Goal: Task Accomplishment & Management: Manage account settings

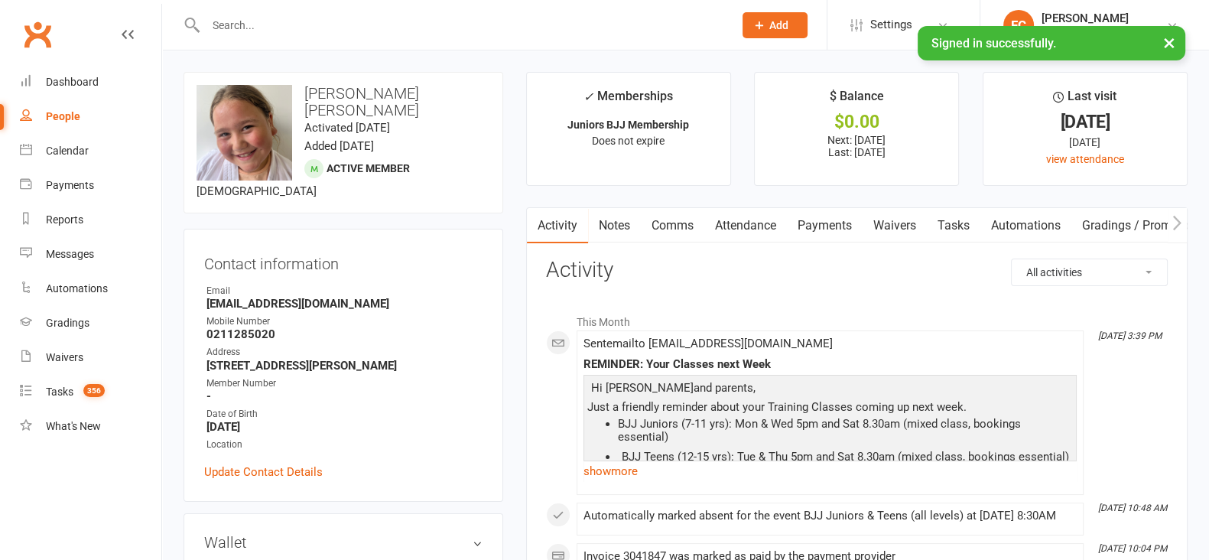
click at [335, 26] on input "text" at bounding box center [461, 25] width 521 height 21
paste input "kwae reh"
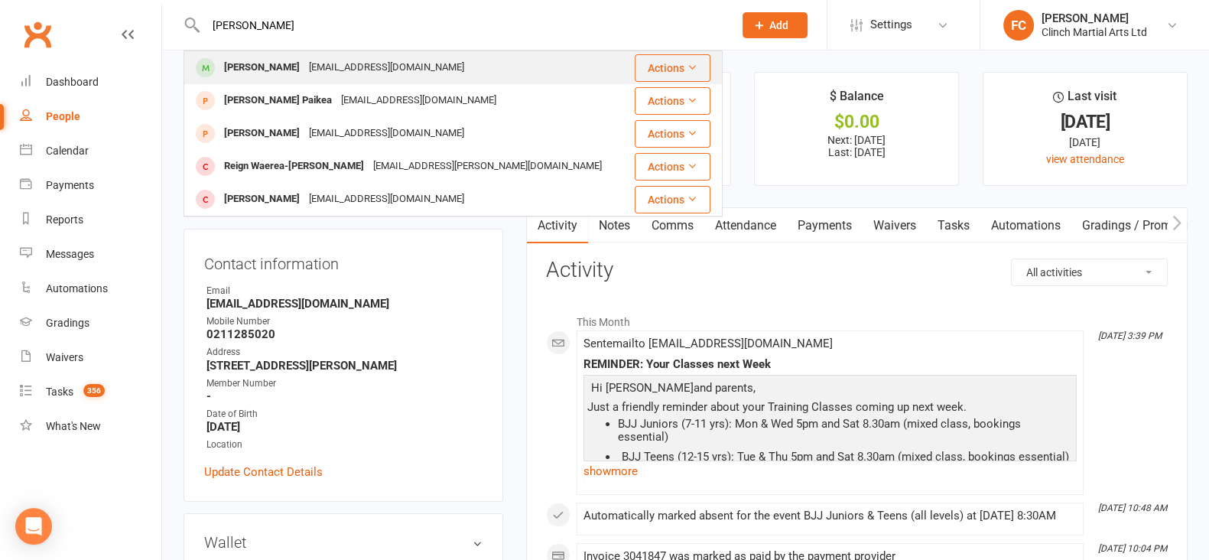
type input "kwae reh"
click at [304, 67] on div "[EMAIL_ADDRESS][DOMAIN_NAME]" at bounding box center [386, 68] width 164 height 22
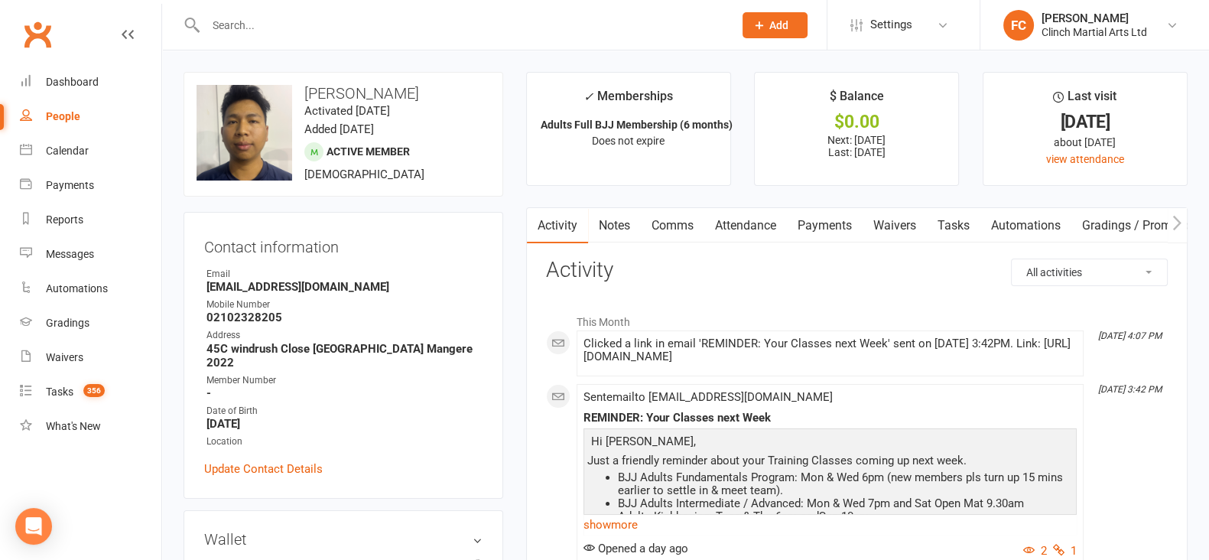
click at [823, 219] on link "Payments" at bounding box center [825, 225] width 76 height 35
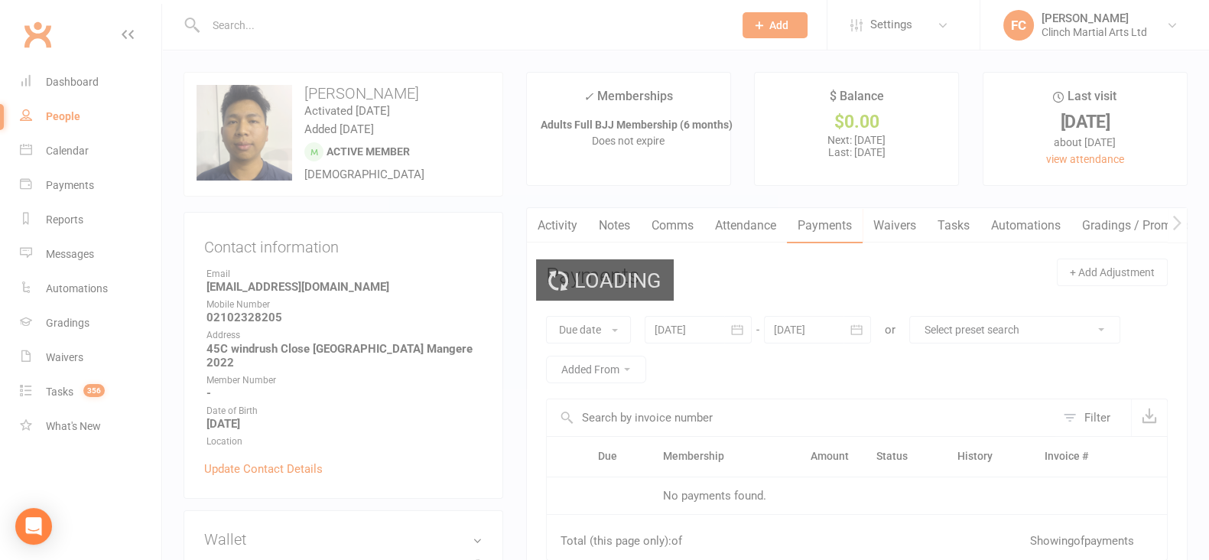
scroll to position [381, 0]
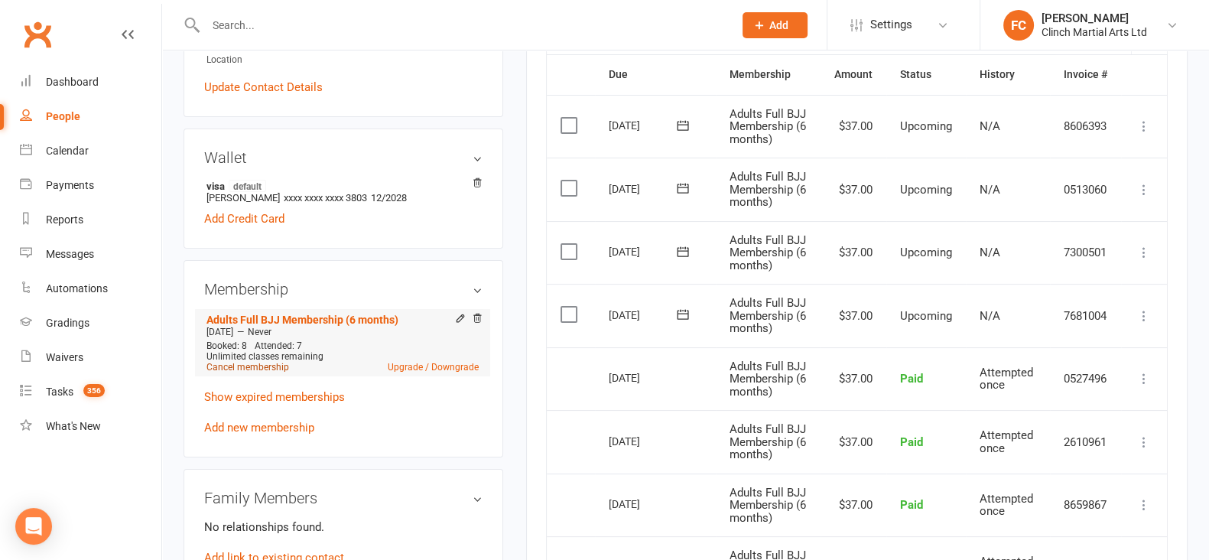
click at [229, 362] on link "Cancel membership" at bounding box center [247, 367] width 83 height 11
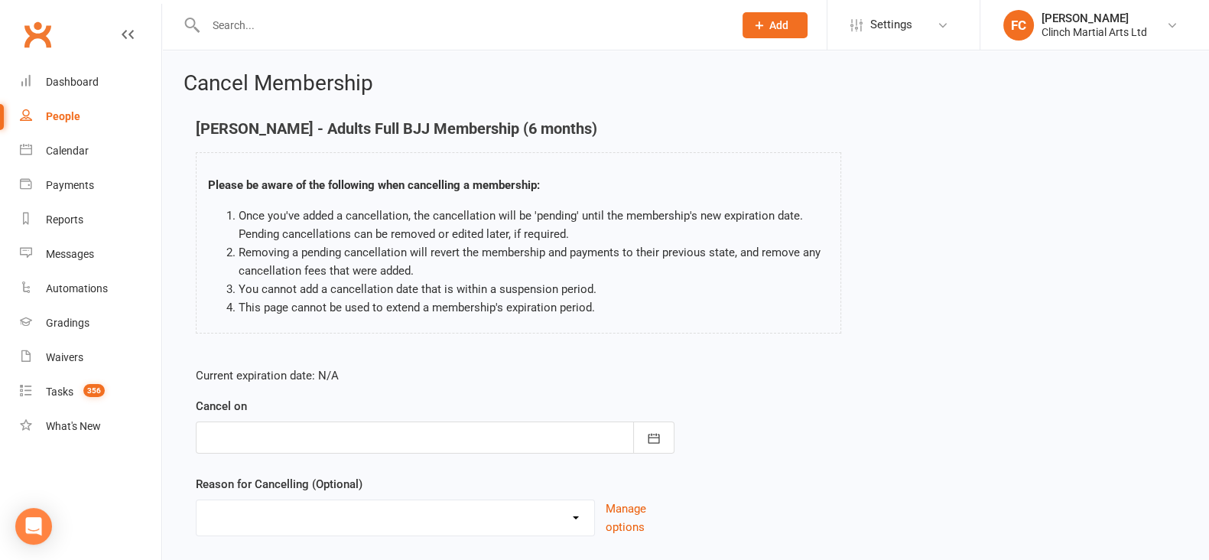
scroll to position [95, 0]
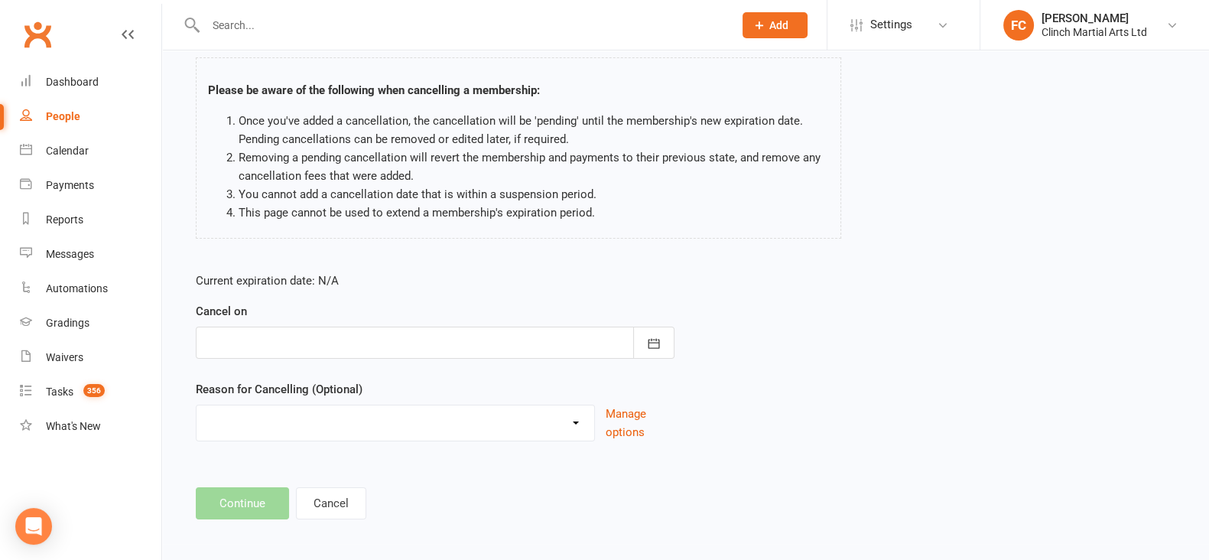
click at [265, 342] on div at bounding box center [435, 342] width 479 height 32
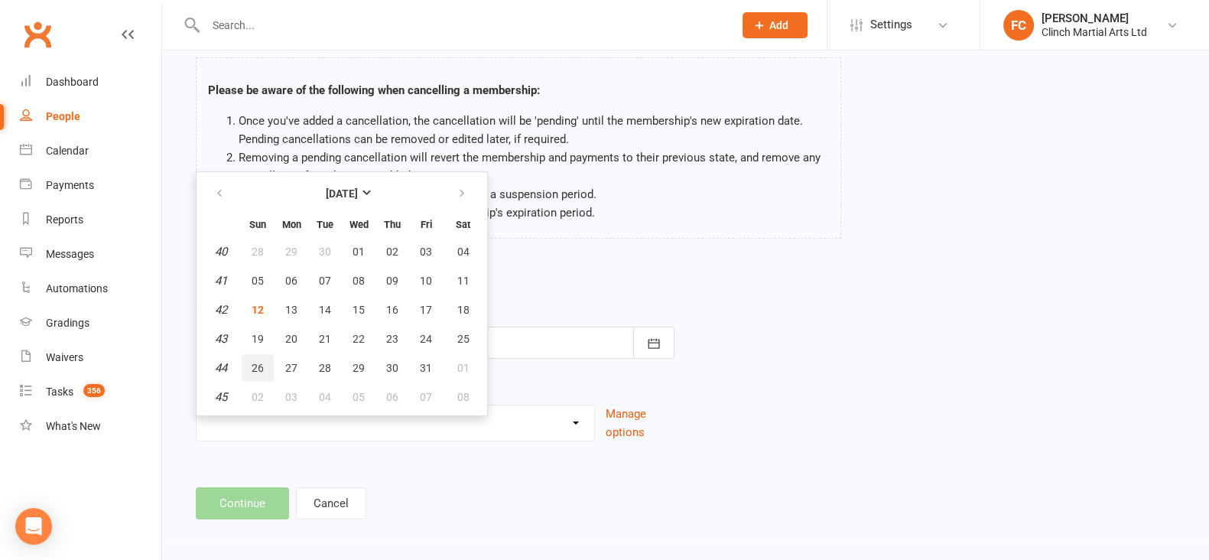
click at [258, 365] on span "26" at bounding box center [257, 368] width 12 height 12
type input "26 Oct 2025"
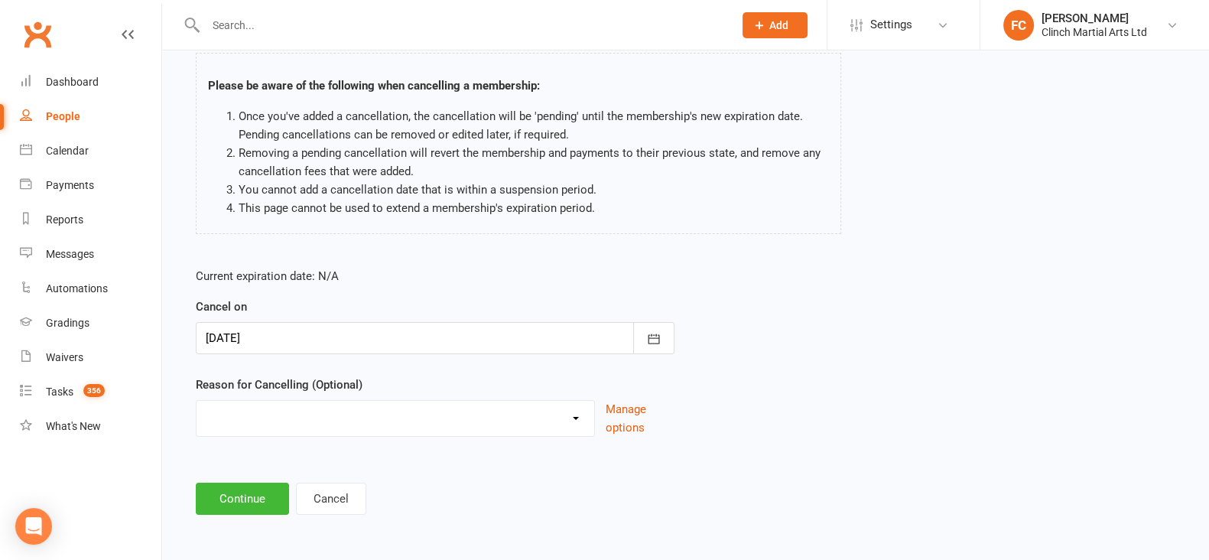
scroll to position [99, 0]
click at [269, 414] on select "Abandoned membership Holiday Injury Moved out of Auckland No longer interested …" at bounding box center [395, 416] width 398 height 31
select select "3"
click at [196, 401] on select "Abandoned membership Holiday Injury Moved out of Auckland No longer interested …" at bounding box center [395, 416] width 398 height 31
click at [227, 498] on button "Continue" at bounding box center [242, 498] width 93 height 32
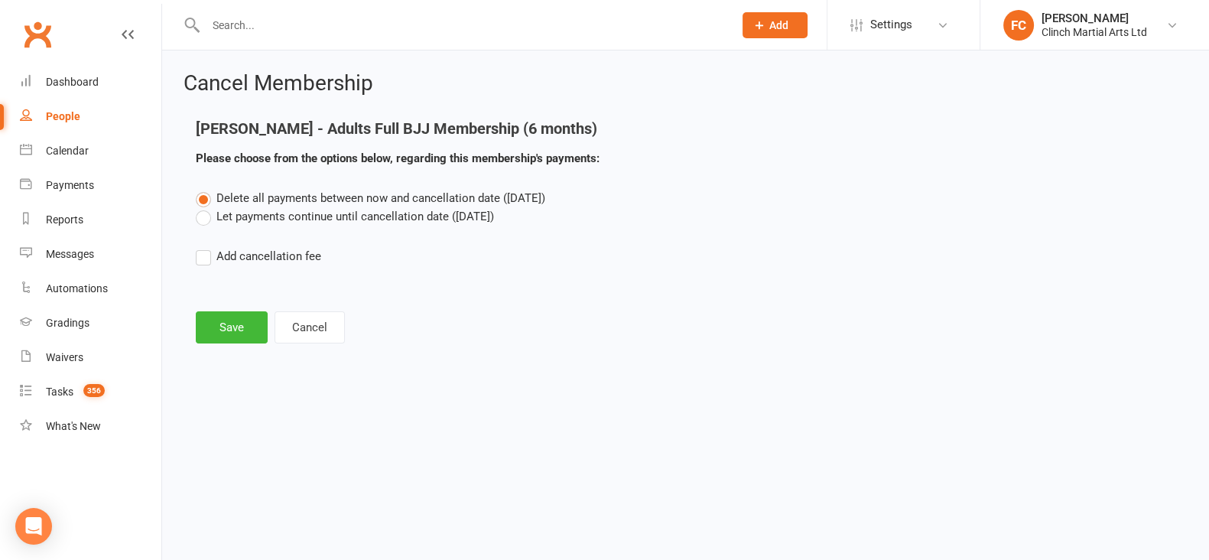
scroll to position [0, 0]
click at [258, 212] on label "Let payments continue until cancellation date (Oct 26, 2025)" at bounding box center [345, 216] width 298 height 18
click at [206, 207] on input "Let payments continue until cancellation date (Oct 26, 2025)" at bounding box center [201, 207] width 10 height 0
click at [249, 254] on label "Add cancellation fee" at bounding box center [258, 256] width 125 height 18
click at [206, 247] on input "Add cancellation fee" at bounding box center [201, 247] width 10 height 0
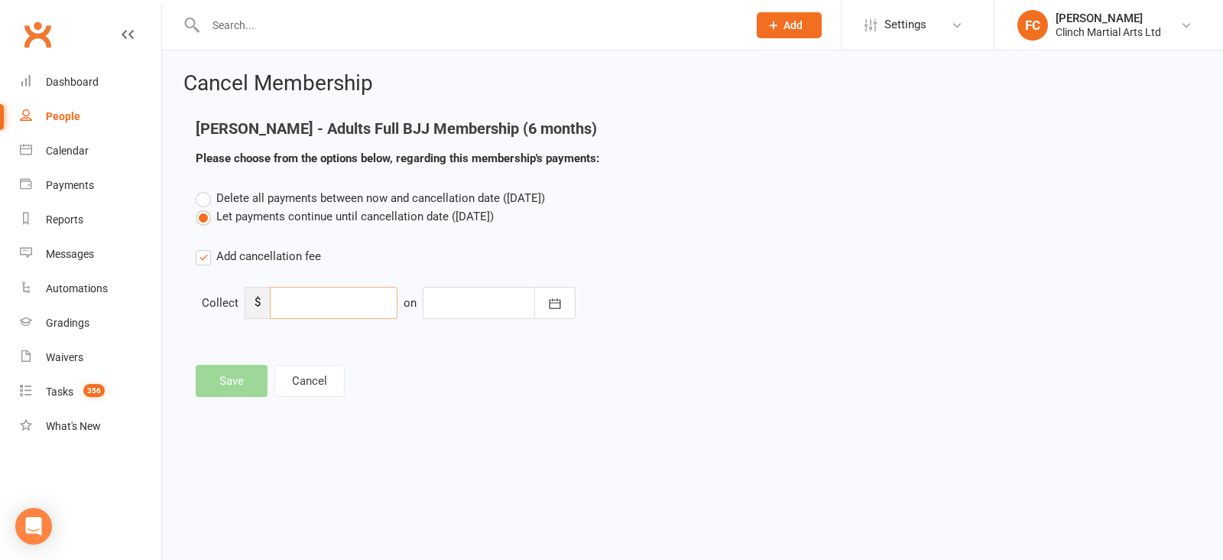
click at [306, 303] on input "number" at bounding box center [334, 303] width 128 height 32
type input "37"
click at [462, 298] on div at bounding box center [499, 303] width 153 height 32
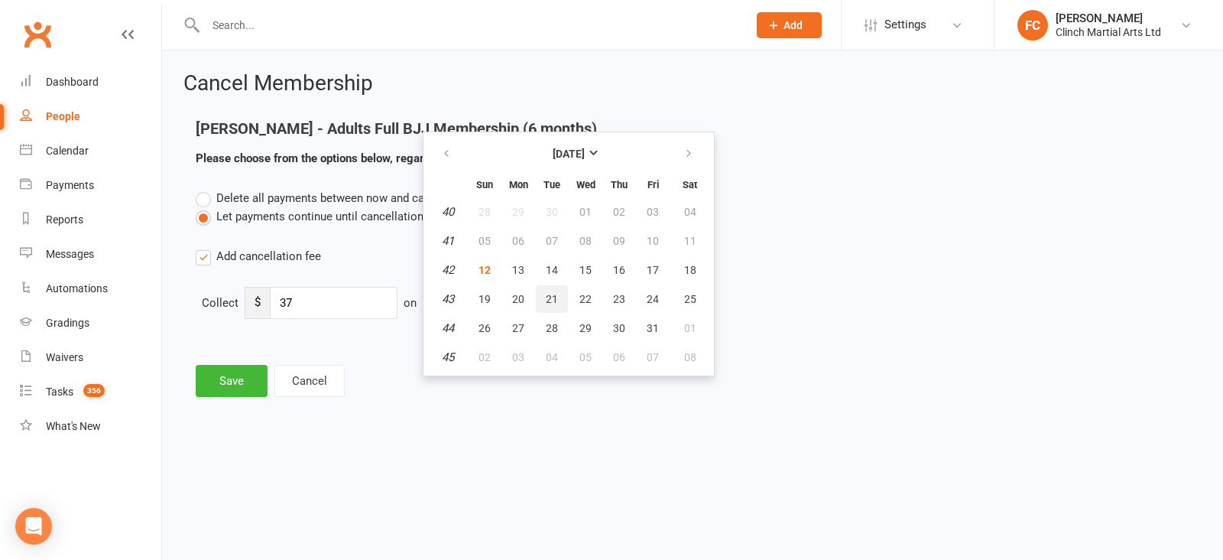
click at [549, 296] on span "21" at bounding box center [552, 299] width 12 height 12
type input "[DATE]"
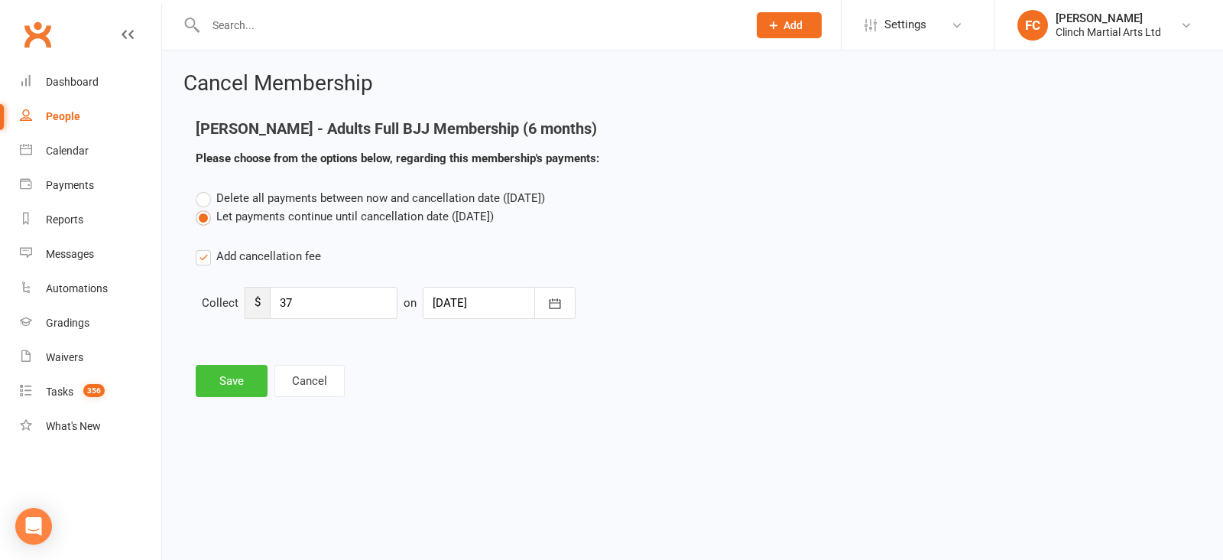
click at [230, 378] on button "Save" at bounding box center [232, 381] width 72 height 32
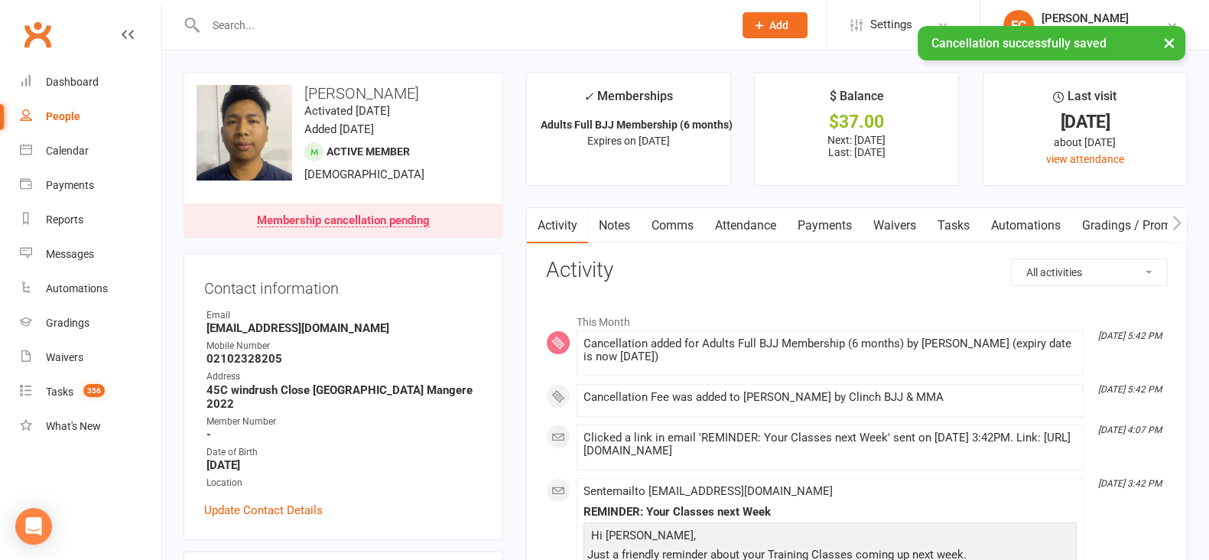
click at [825, 225] on link "Payments" at bounding box center [825, 225] width 76 height 35
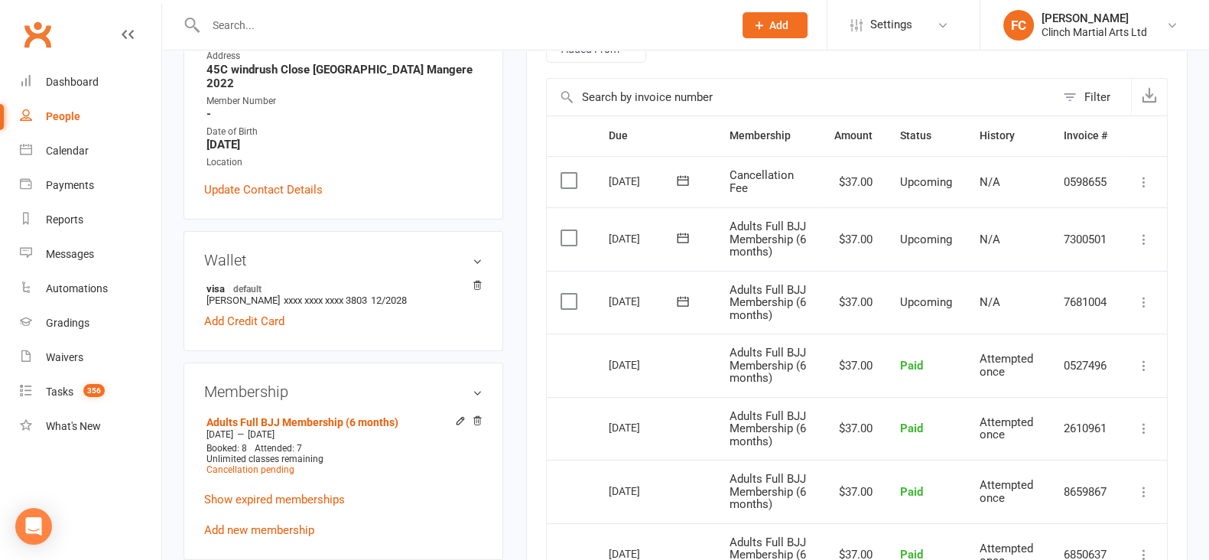
scroll to position [287, 0]
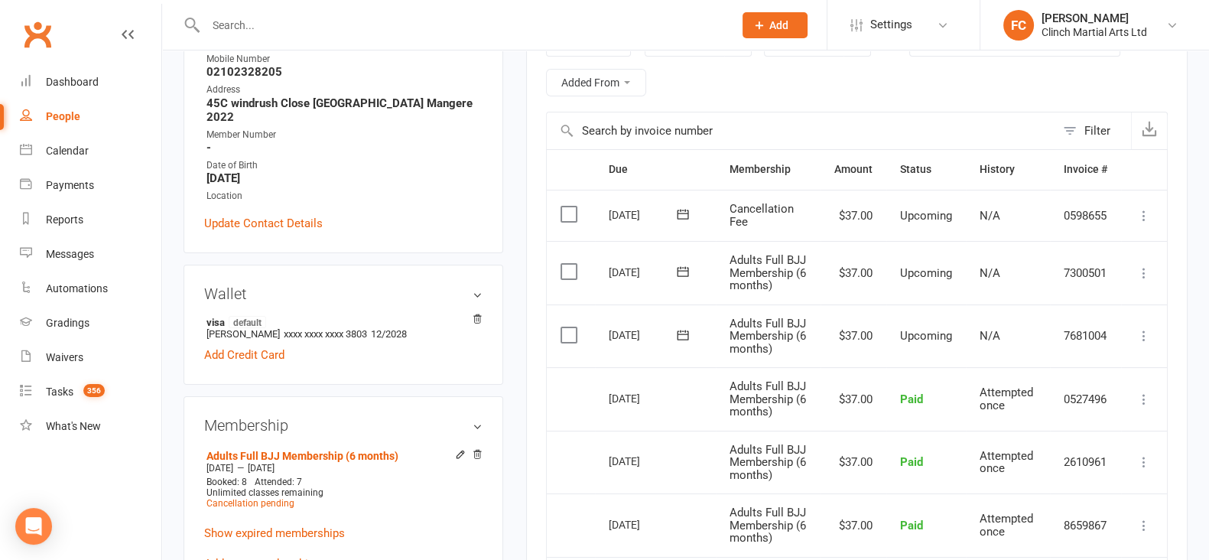
click at [562, 271] on label at bounding box center [570, 271] width 21 height 15
click at [562, 264] on input "checkbox" at bounding box center [565, 264] width 10 height 0
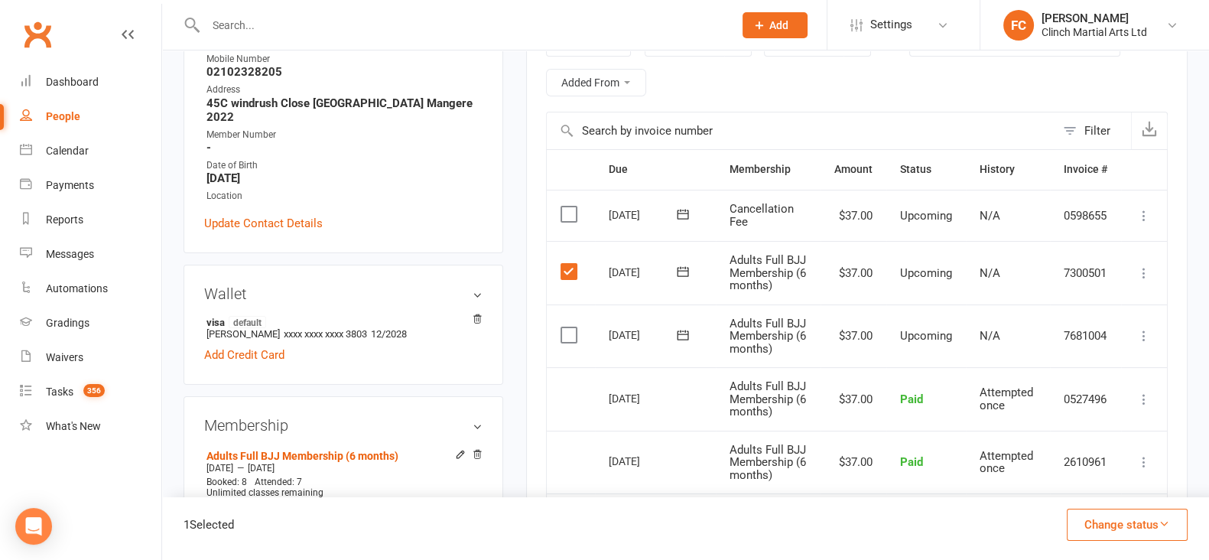
click at [1128, 516] on button "Change status" at bounding box center [1126, 524] width 121 height 32
click at [1075, 477] on link "Skipped" at bounding box center [1110, 483] width 151 height 31
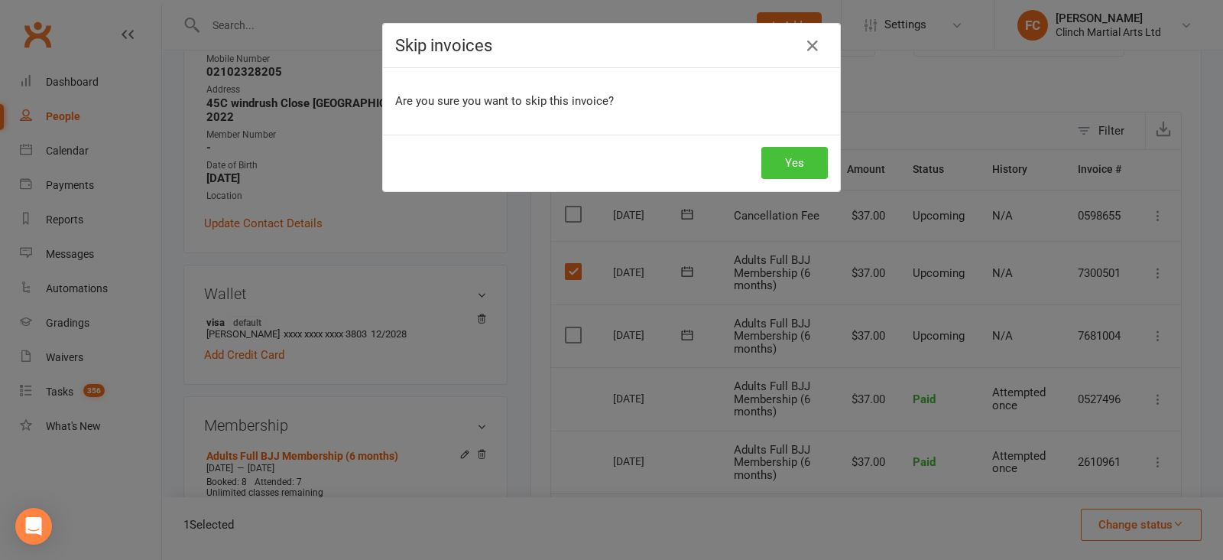
click at [780, 154] on button "Yes" at bounding box center [794, 163] width 67 height 32
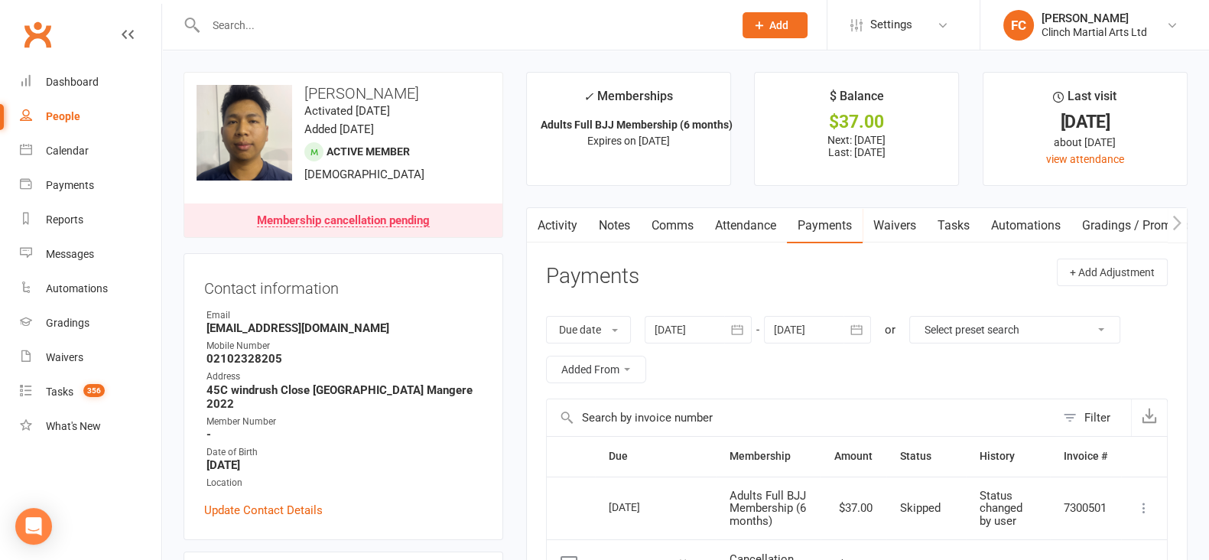
click at [668, 222] on link "Comms" at bounding box center [672, 225] width 63 height 35
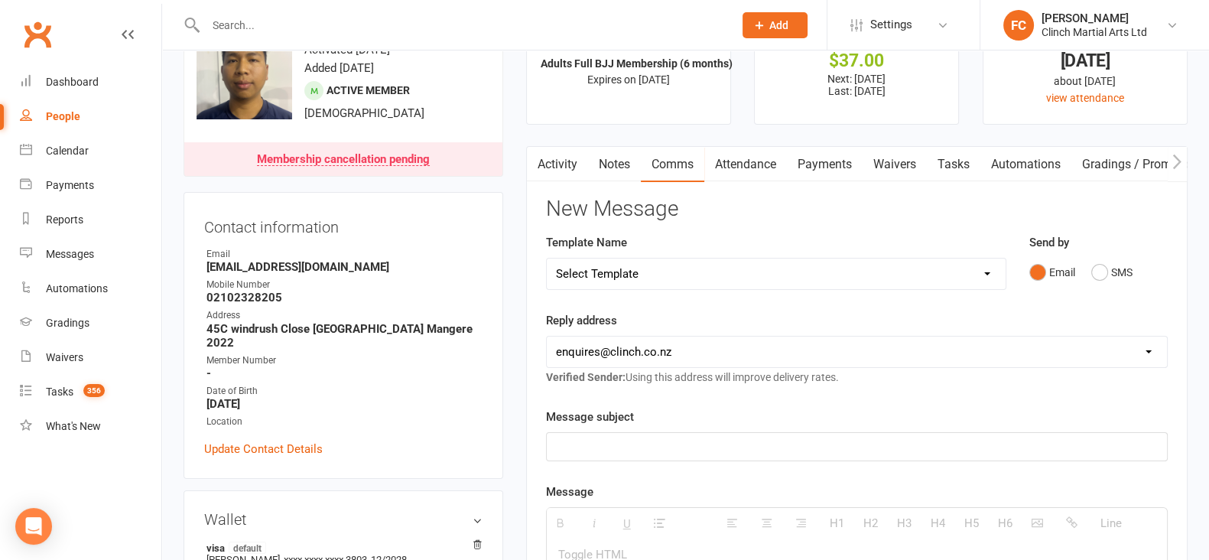
scroll to position [95, 0]
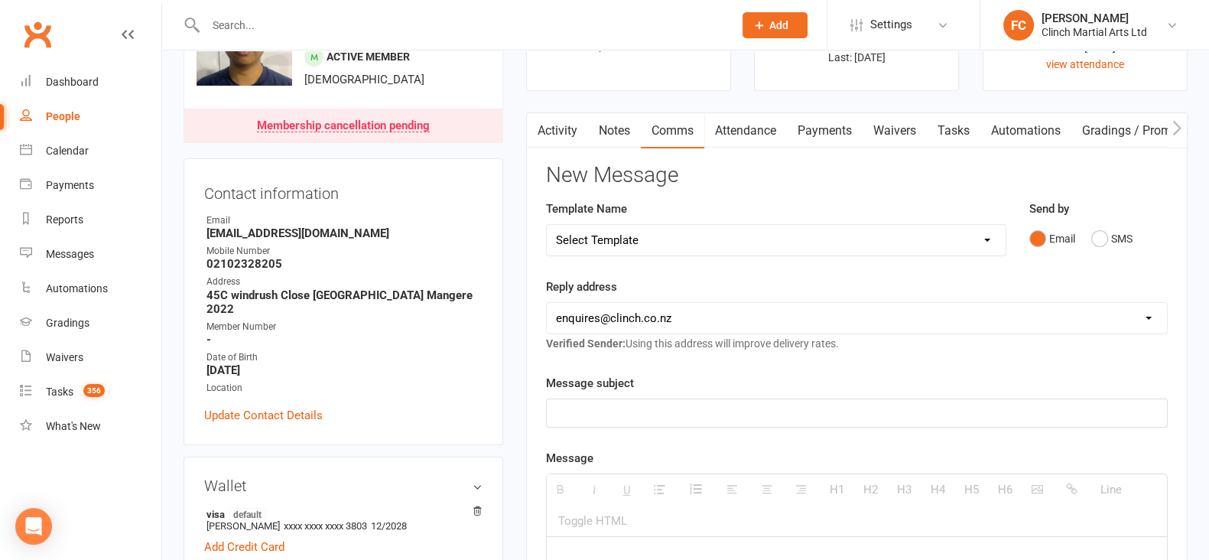
click at [647, 235] on select "Select Template [SMS] Appointment confirmation [Email] CLINCH BJJ & MMA Enquiry…" at bounding box center [776, 240] width 459 height 31
select select "86"
click at [547, 225] on select "Select Template [SMS] Appointment confirmation [Email] CLINCH BJJ & MMA Enquiry…" at bounding box center [776, 240] width 459 height 31
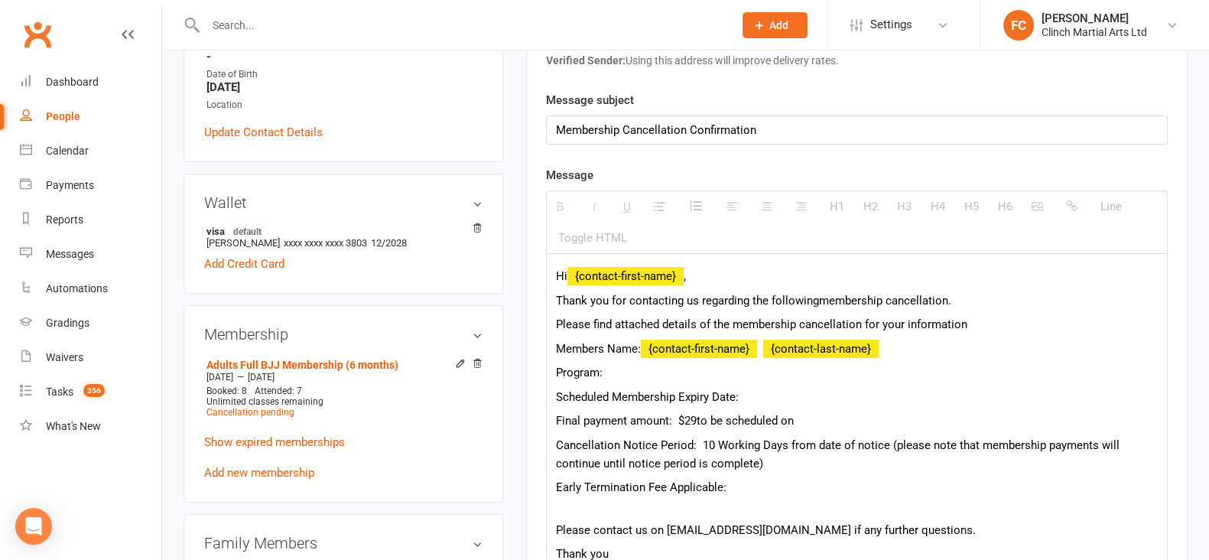
scroll to position [381, 0]
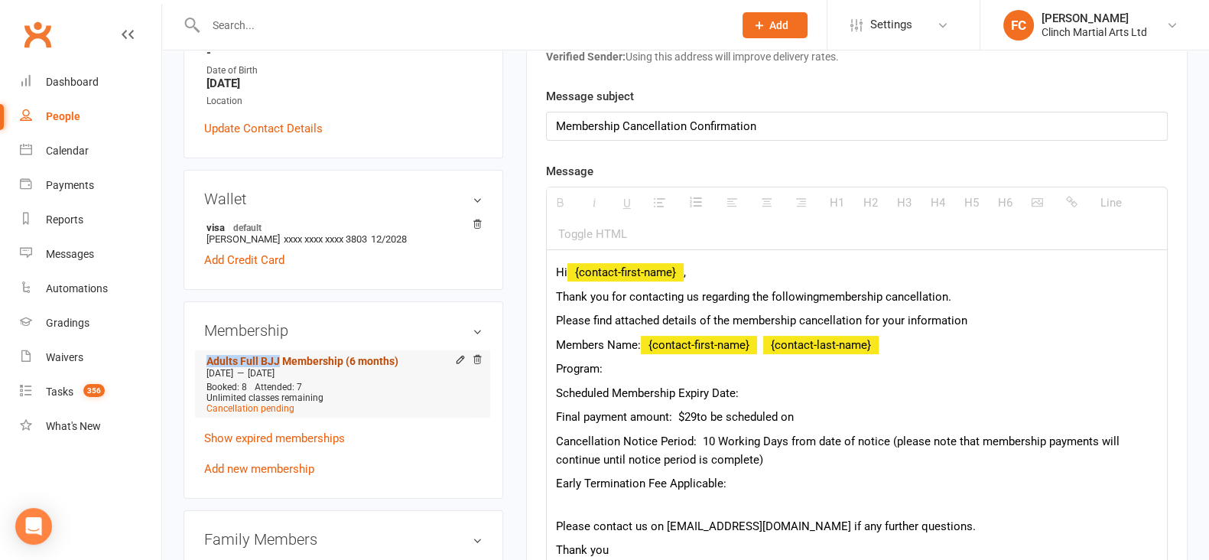
drag, startPoint x: 192, startPoint y: 348, endPoint x: 277, endPoint y: 343, distance: 85.0
click at [277, 343] on div "Membership Adults Full BJJ Membership (6 months) Jul 27 2025 — Oct 25 2025 Book…" at bounding box center [343, 399] width 320 height 197
copy link "Adults Full BJJ"
click at [639, 367] on p "Program:" at bounding box center [857, 368] width 602 height 18
paste div
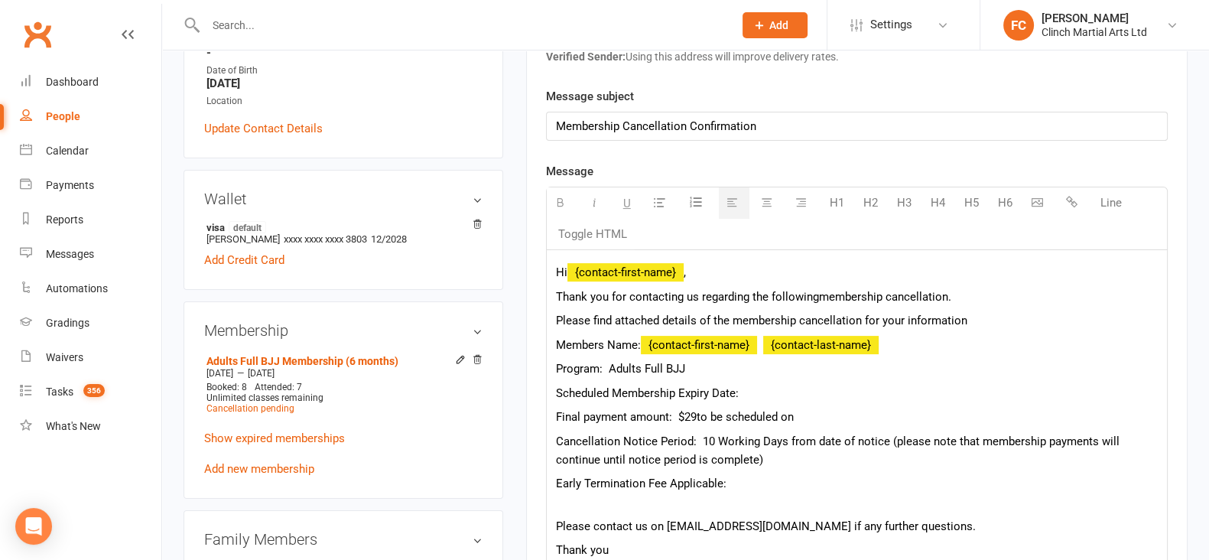
click at [751, 394] on p "Scheduled Membership Expiry Date:" at bounding box center [857, 393] width 602 height 18
click at [785, 388] on p "Scheduled Membership Expiry Date:" at bounding box center [857, 393] width 602 height 18
drag, startPoint x: 696, startPoint y: 414, endPoint x: 684, endPoint y: 411, distance: 11.9
click at [684, 411] on span "Final payment amount: $29" at bounding box center [626, 417] width 141 height 14
click at [810, 417] on p "Final payment amount: $37 to be scheduled on" at bounding box center [857, 416] width 602 height 18
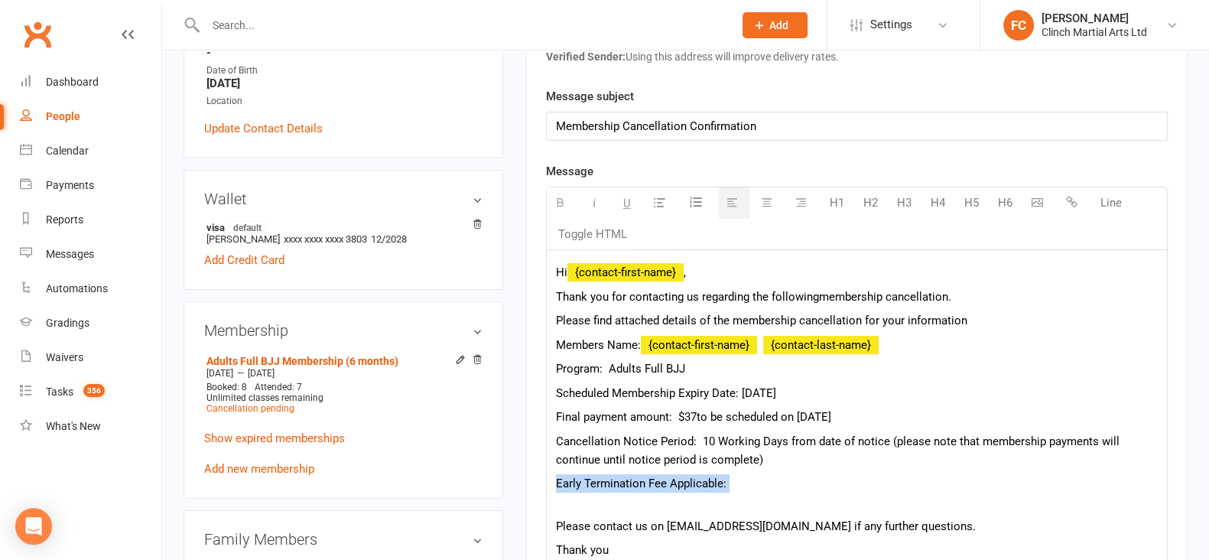
drag, startPoint x: 737, startPoint y: 476, endPoint x: 497, endPoint y: 478, distance: 240.0
click at [497, 478] on div "upload photo change photo Kwae Reh Activated 13 July, 2025 Added 12 July, 2025 …" at bounding box center [685, 494] width 1027 height 1609
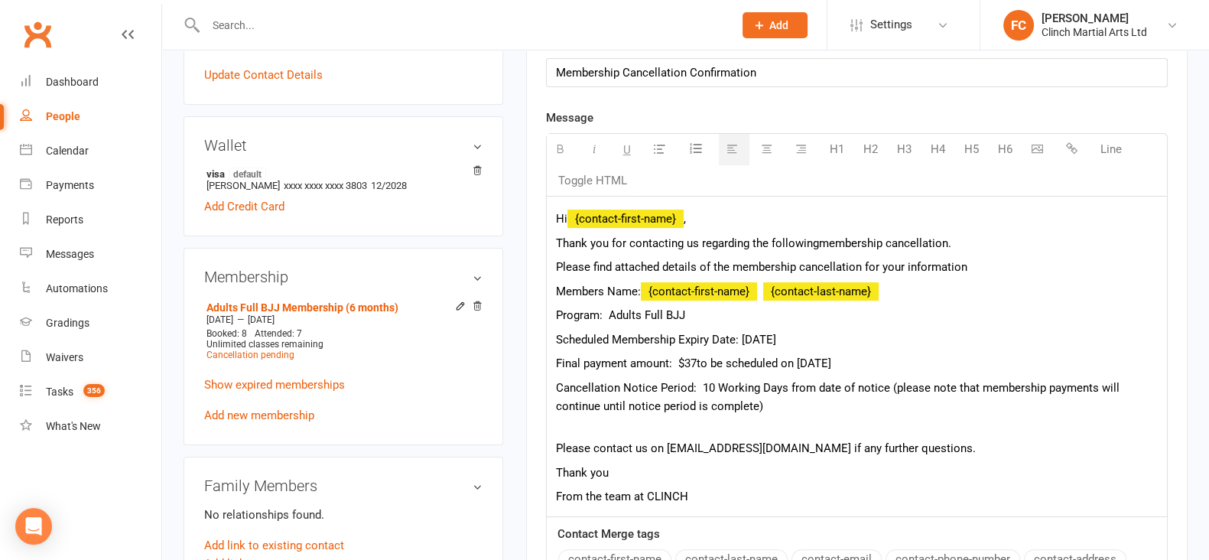
scroll to position [478, 0]
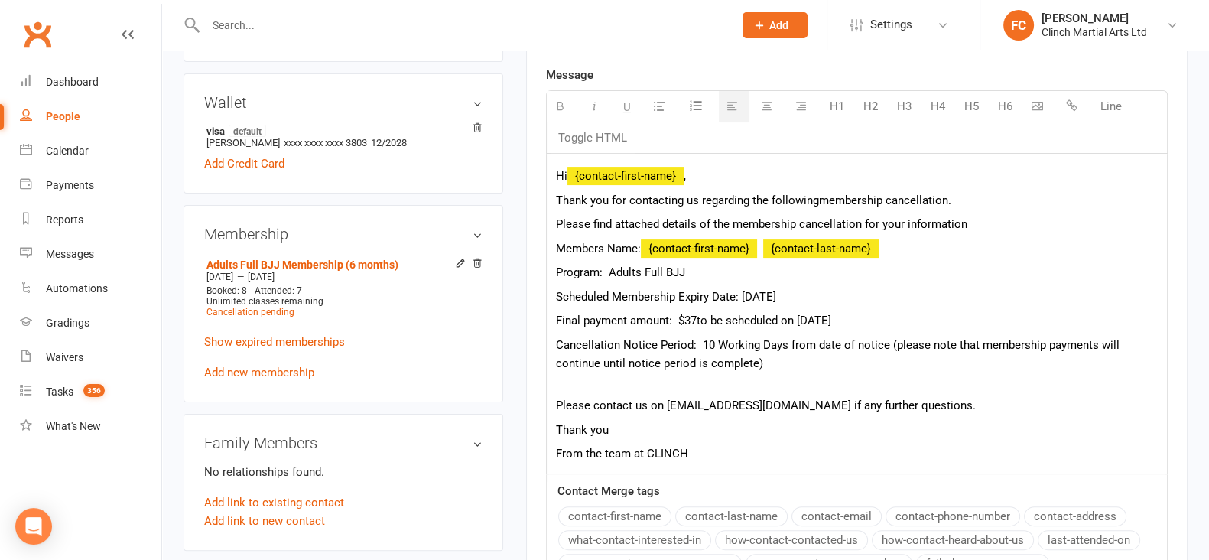
click at [553, 445] on div "Hi {contact-first-name} , Thank you for contacting us regarding the following m…" at bounding box center [857, 314] width 620 height 320
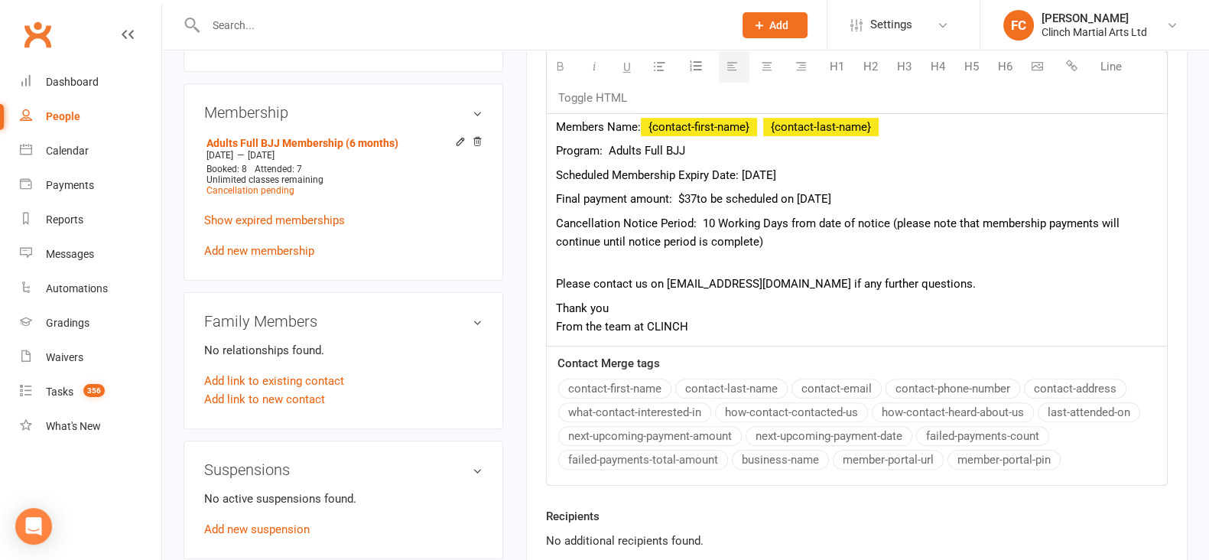
scroll to position [668, 0]
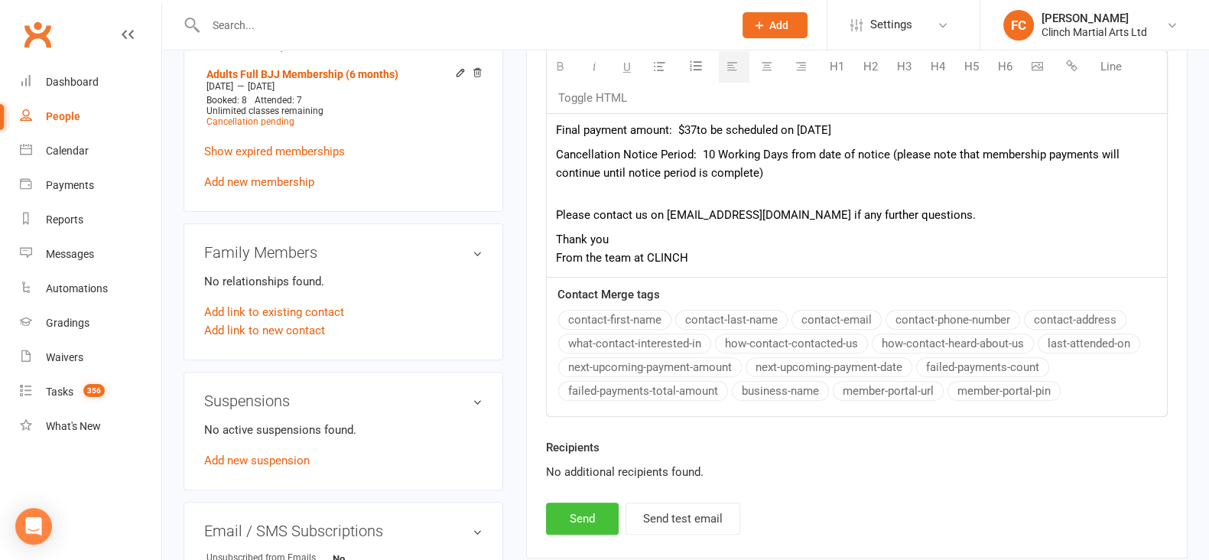
click at [567, 514] on button "Send" at bounding box center [582, 518] width 73 height 32
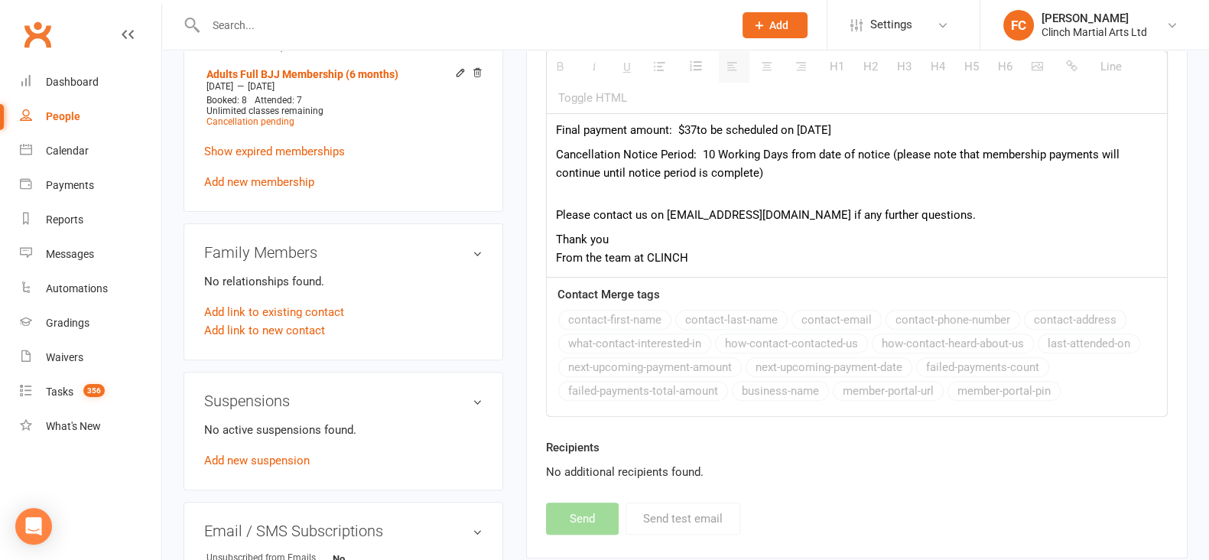
select select
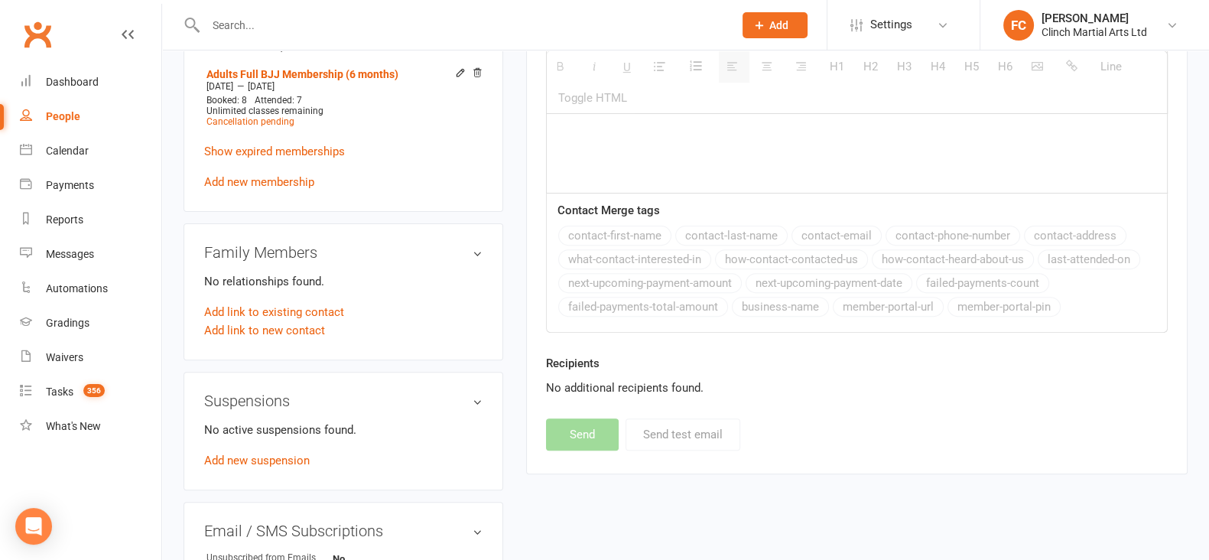
click at [324, 27] on input "text" at bounding box center [461, 25] width 521 height 21
paste input "Corrina Gibson"
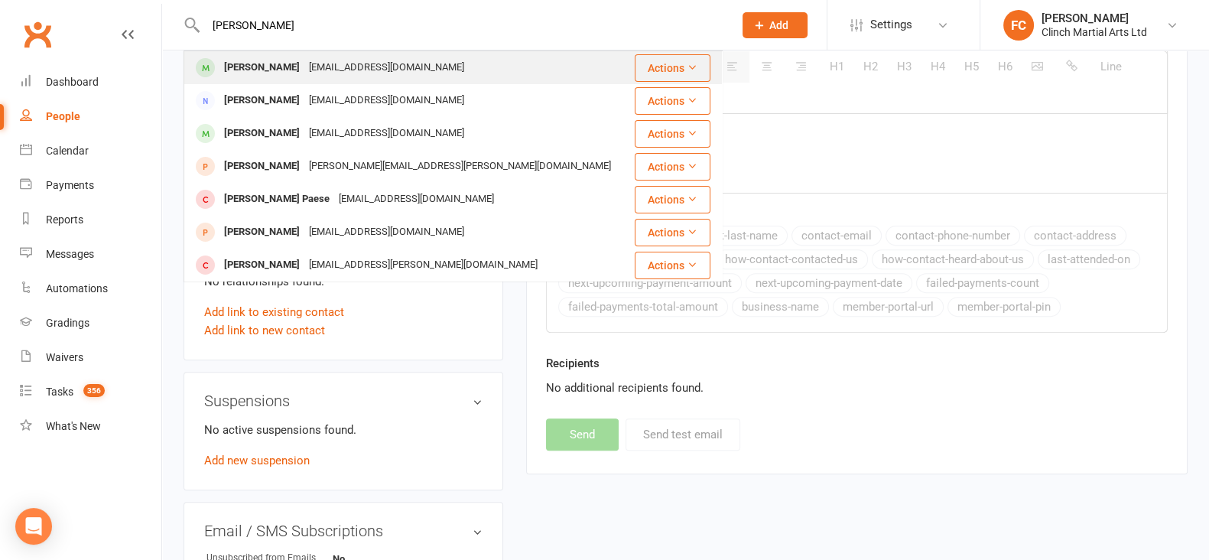
type input "Corrina Gibson"
click at [304, 66] on div "waynegibbo@yahoo.com" at bounding box center [386, 68] width 164 height 22
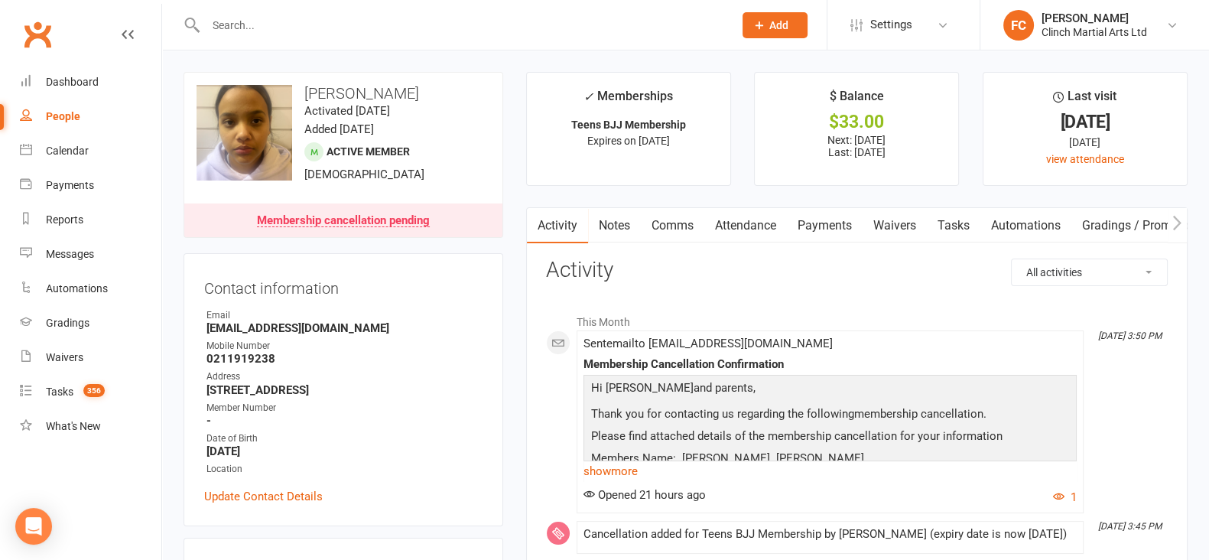
scroll to position [95, 0]
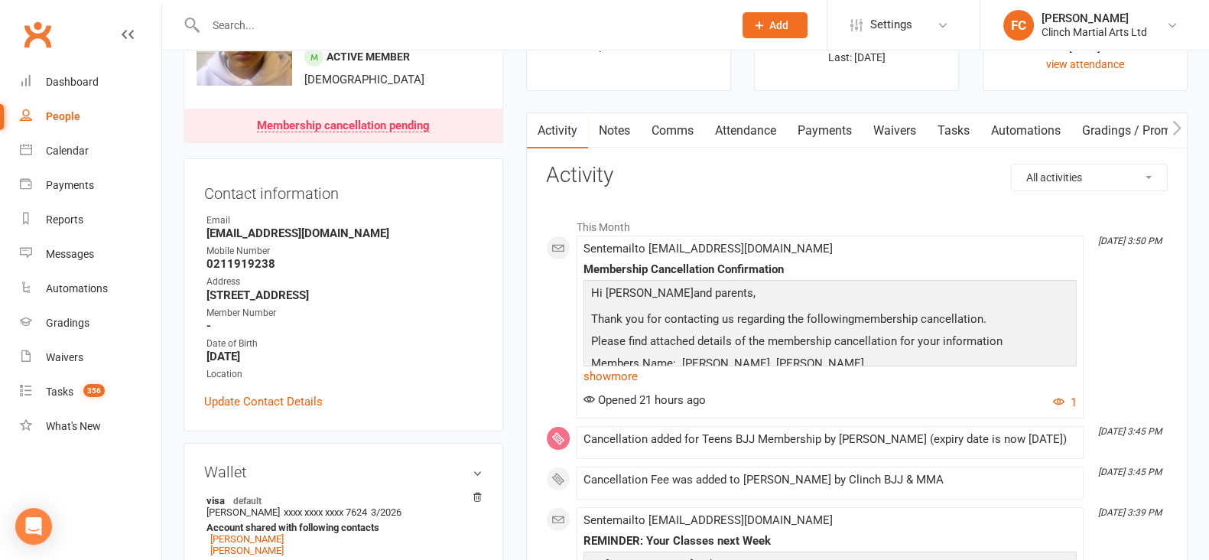
click at [337, 24] on input "text" at bounding box center [461, 25] width 521 height 21
paste input "Sione Maea"
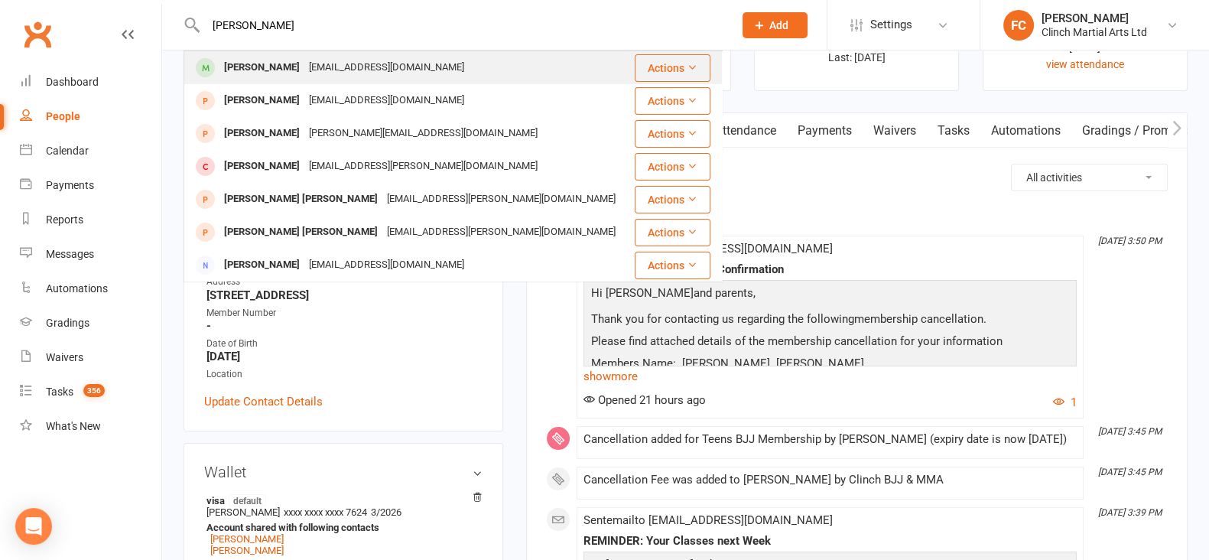
type input "Sione Maea"
click at [252, 81] on div "Sione Maea pisikei001@gmail.com" at bounding box center [408, 67] width 447 height 31
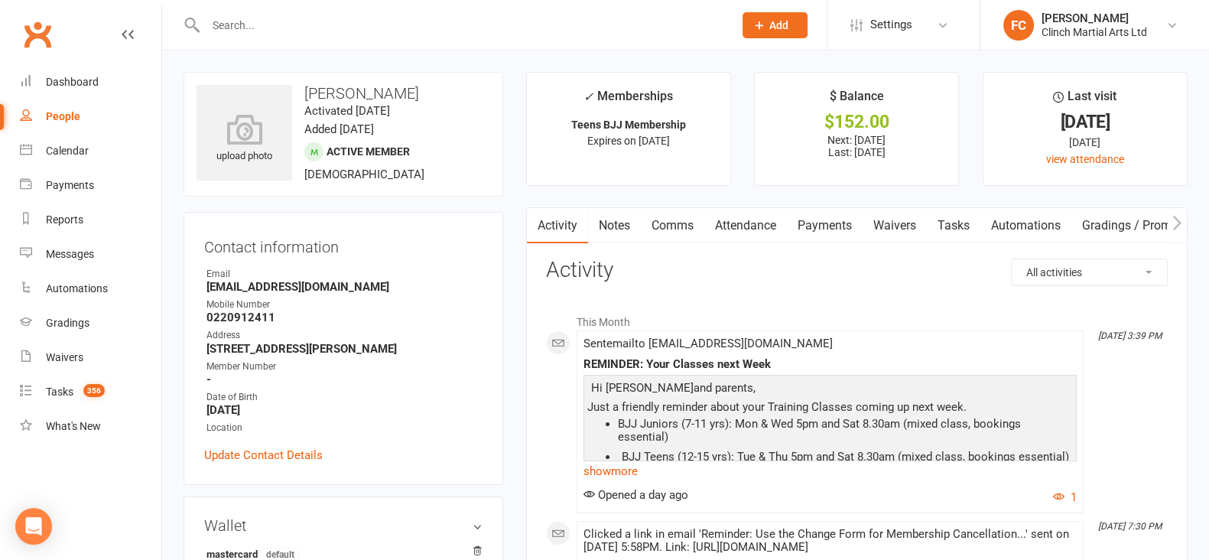
click at [827, 223] on link "Payments" at bounding box center [825, 225] width 76 height 35
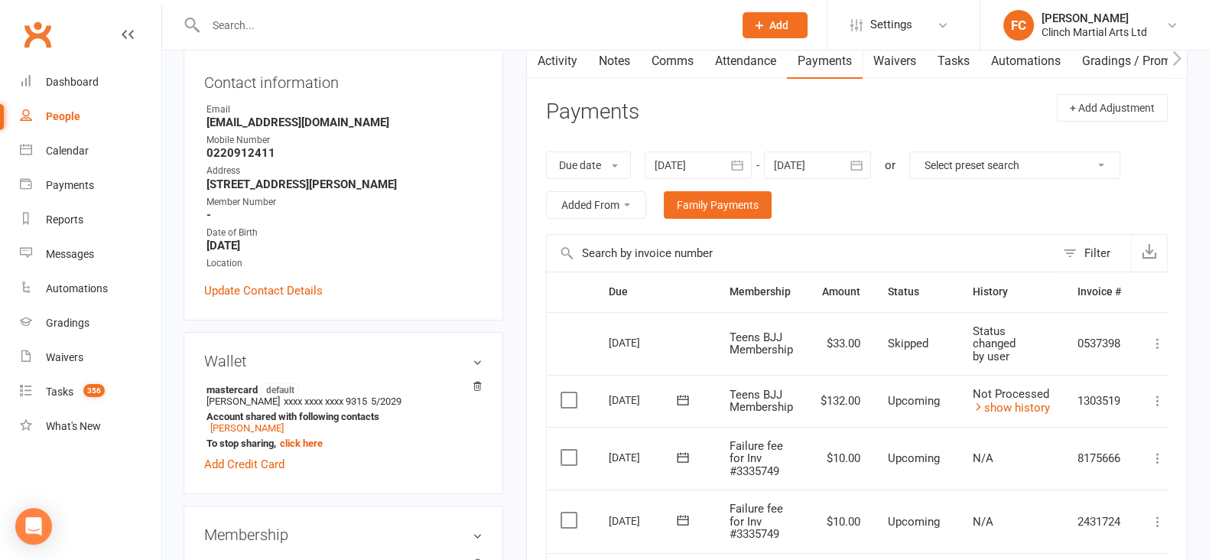
scroll to position [95, 0]
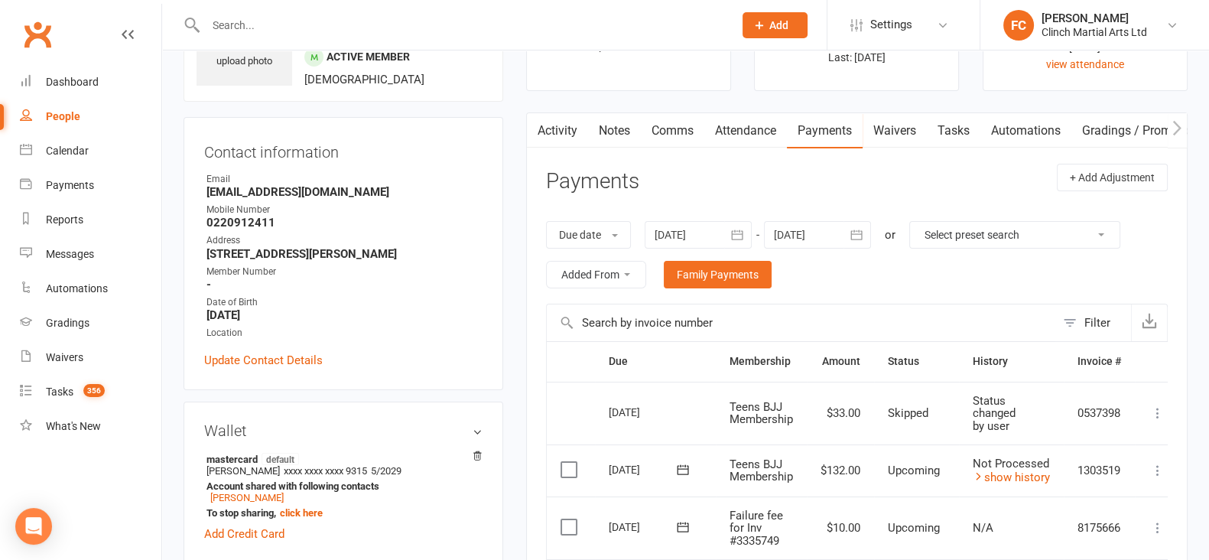
click at [689, 232] on div at bounding box center [697, 235] width 107 height 28
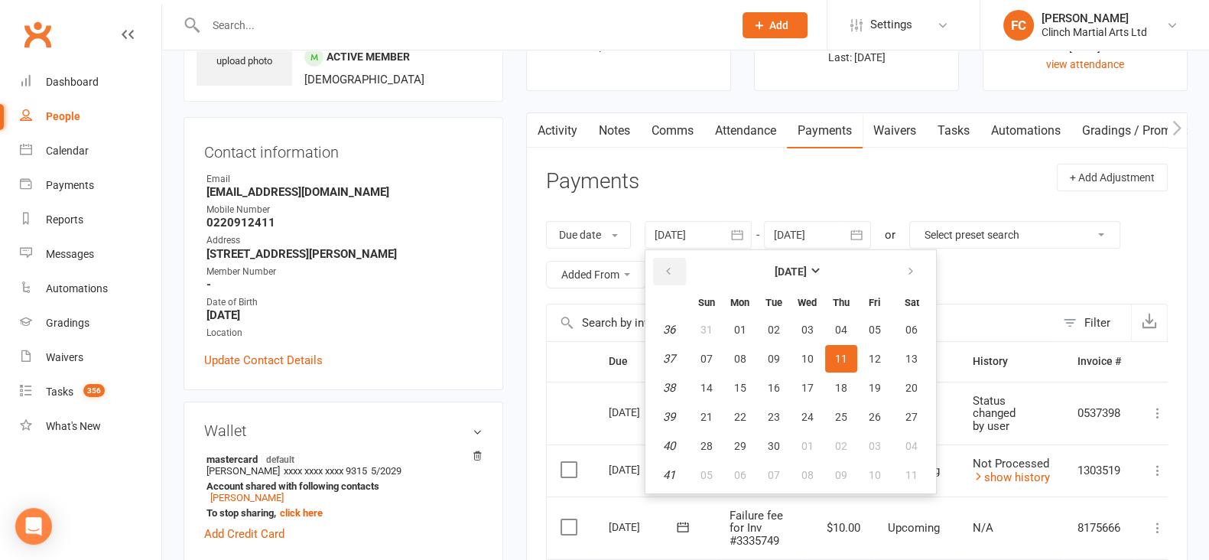
click at [673, 265] on icon "button" at bounding box center [668, 271] width 11 height 12
click at [772, 326] on span "01" at bounding box center [773, 329] width 12 height 12
type input "01 Jul 2025"
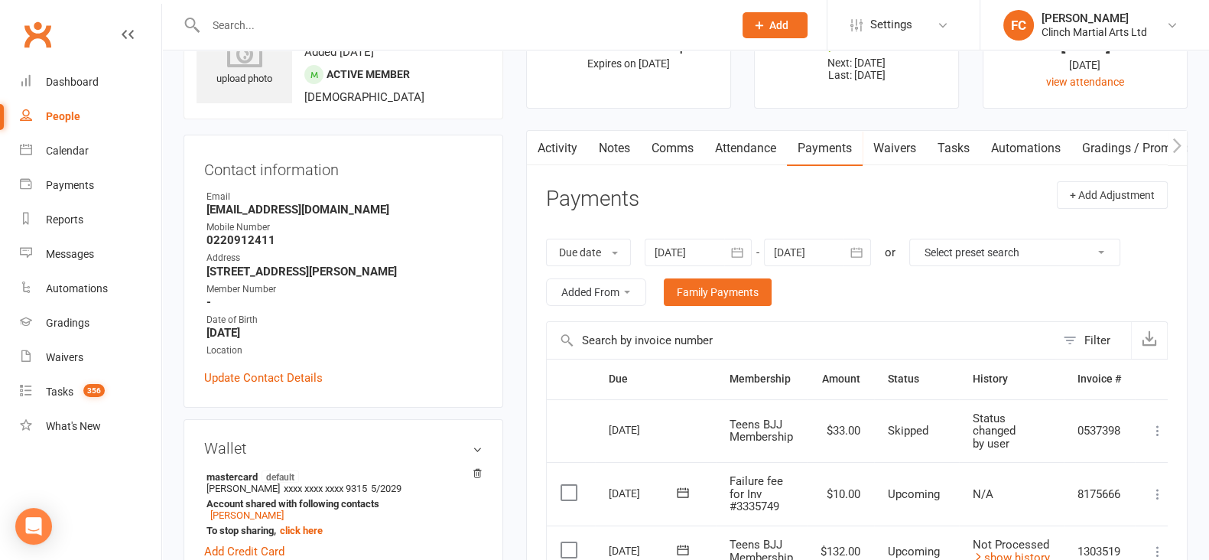
scroll to position [0, 0]
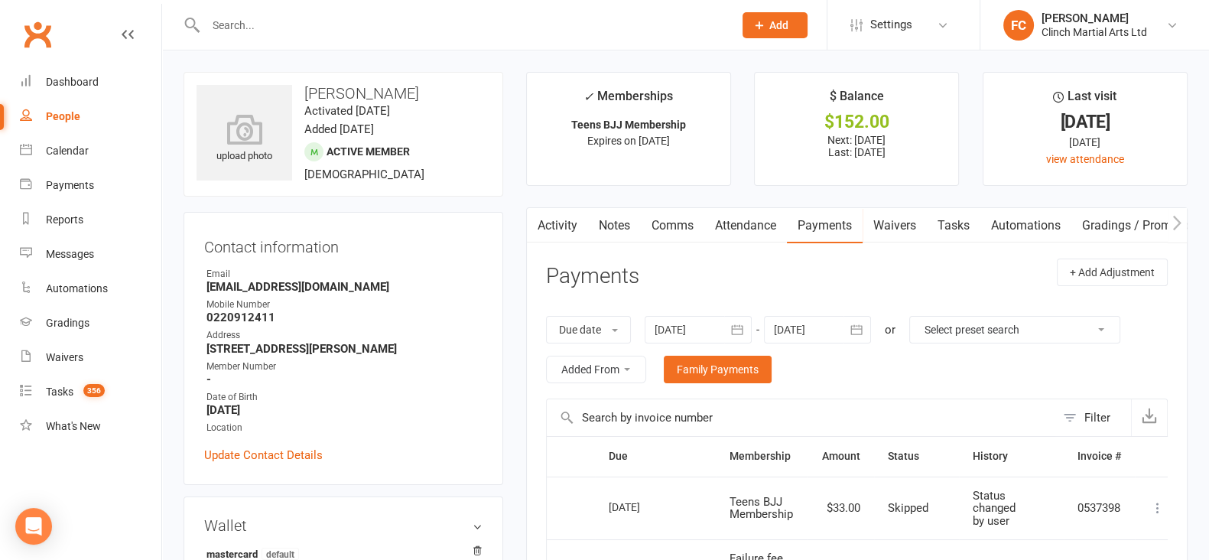
click at [556, 222] on link "Activity" at bounding box center [557, 225] width 61 height 35
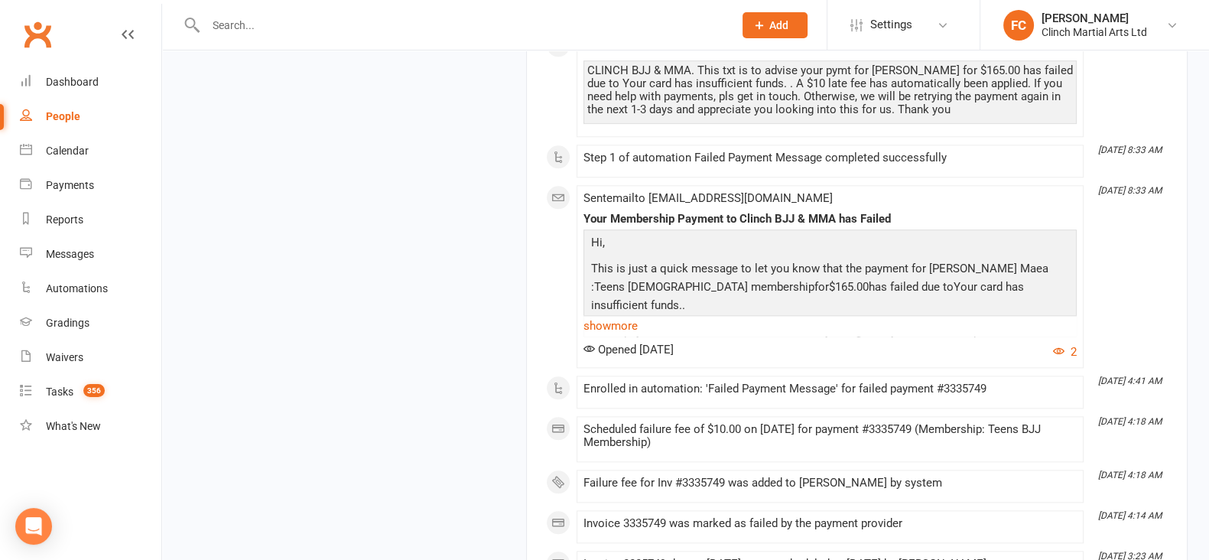
drag, startPoint x: 720, startPoint y: 268, endPoint x: 703, endPoint y: 282, distance: 21.7
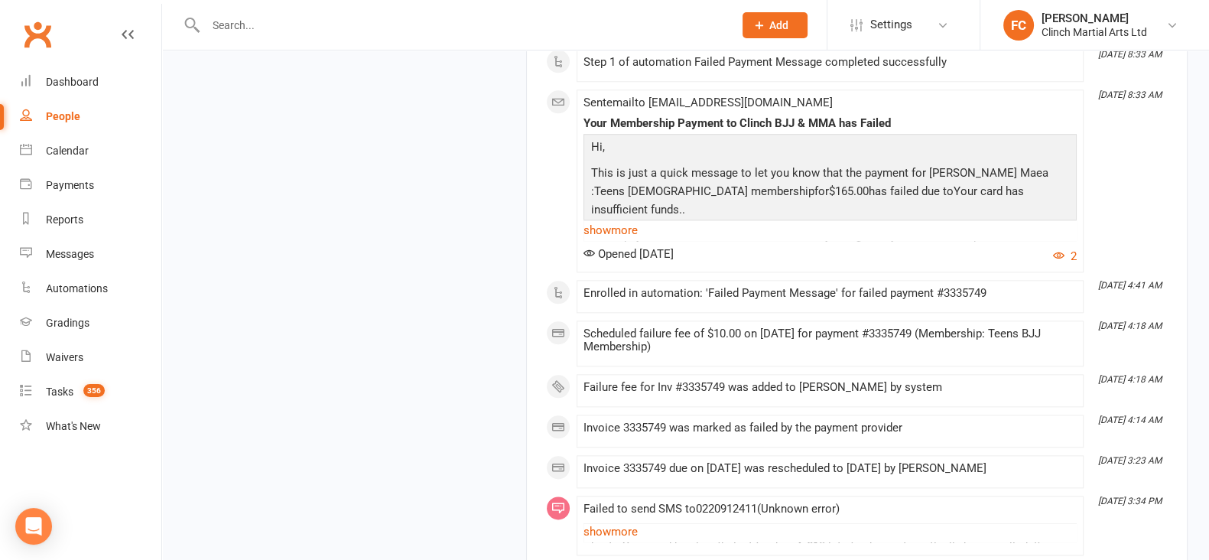
drag, startPoint x: 703, startPoint y: 282, endPoint x: 447, endPoint y: 315, distance: 258.2
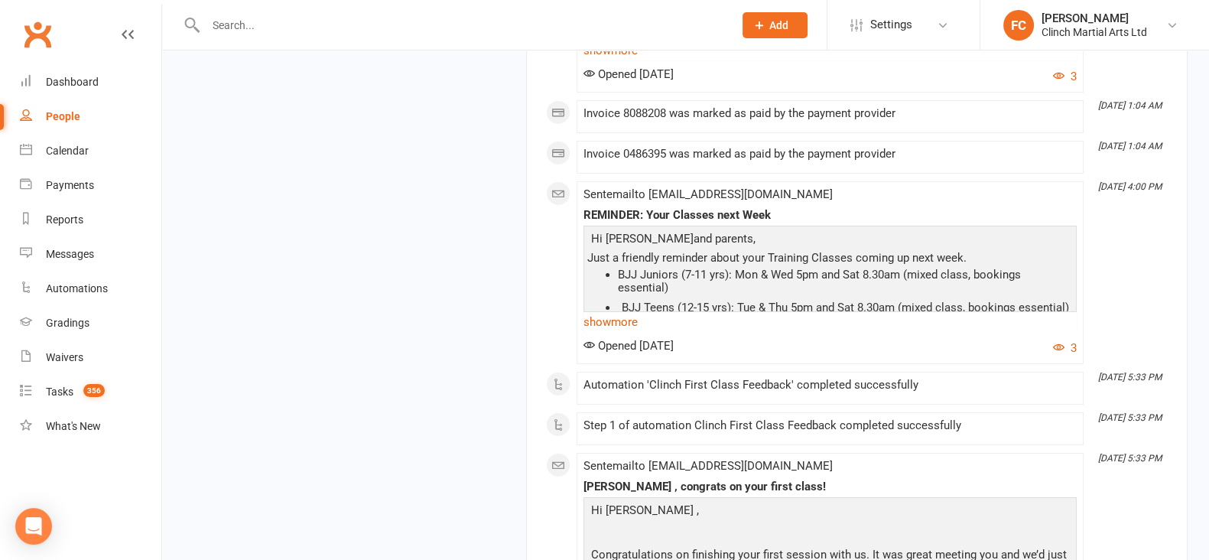
scroll to position [6346, 0]
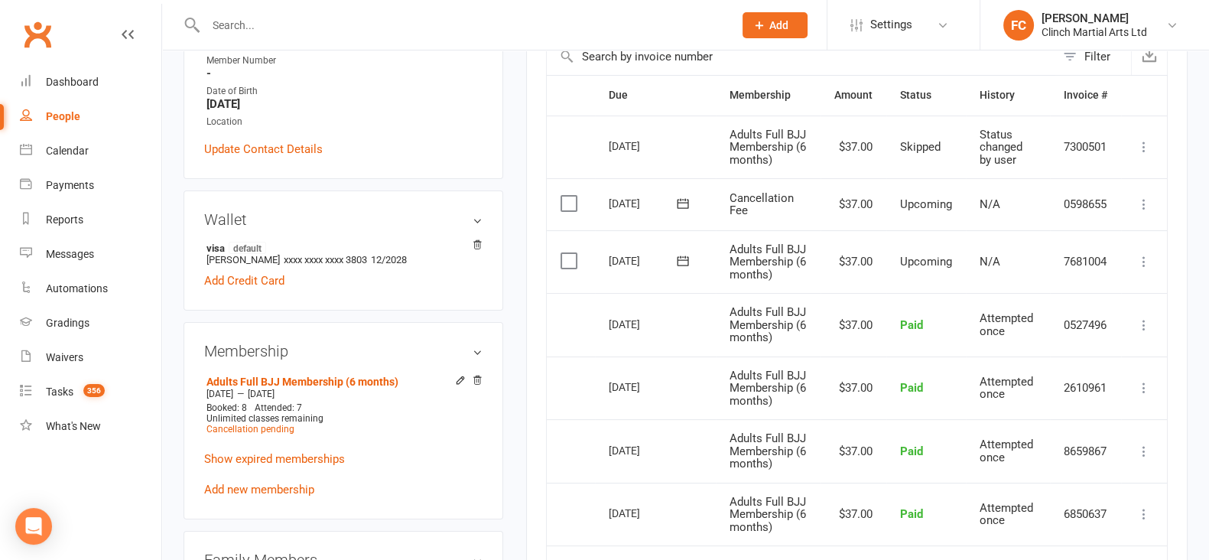
scroll to position [328, 0]
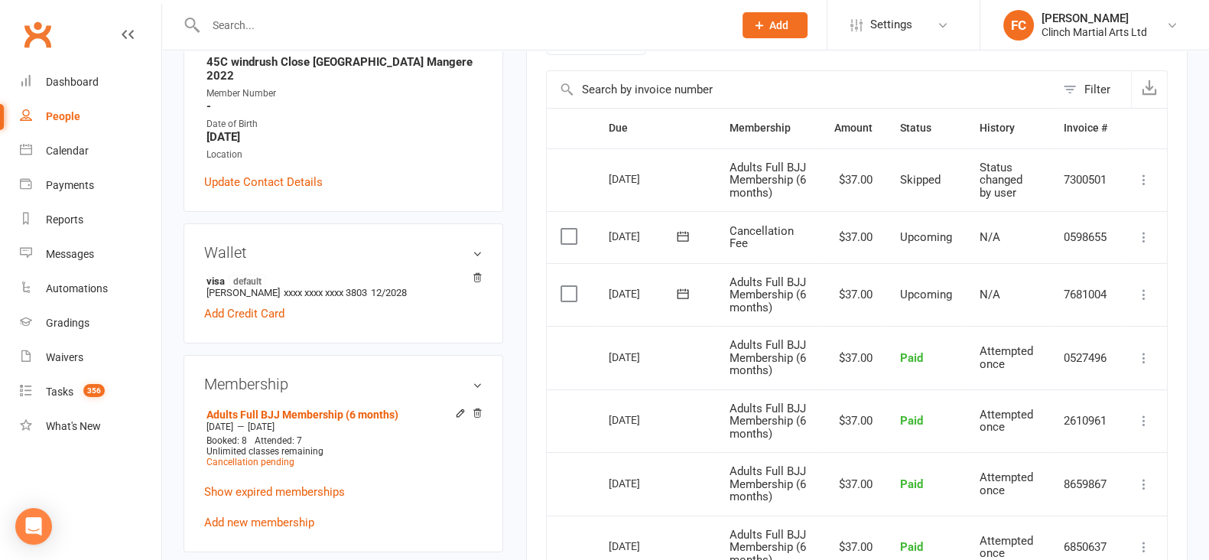
drag, startPoint x: 607, startPoint y: 232, endPoint x: 657, endPoint y: 236, distance: 49.8
click at [657, 236] on td "[DATE]" at bounding box center [655, 237] width 121 height 52
copy div "[DATE]"
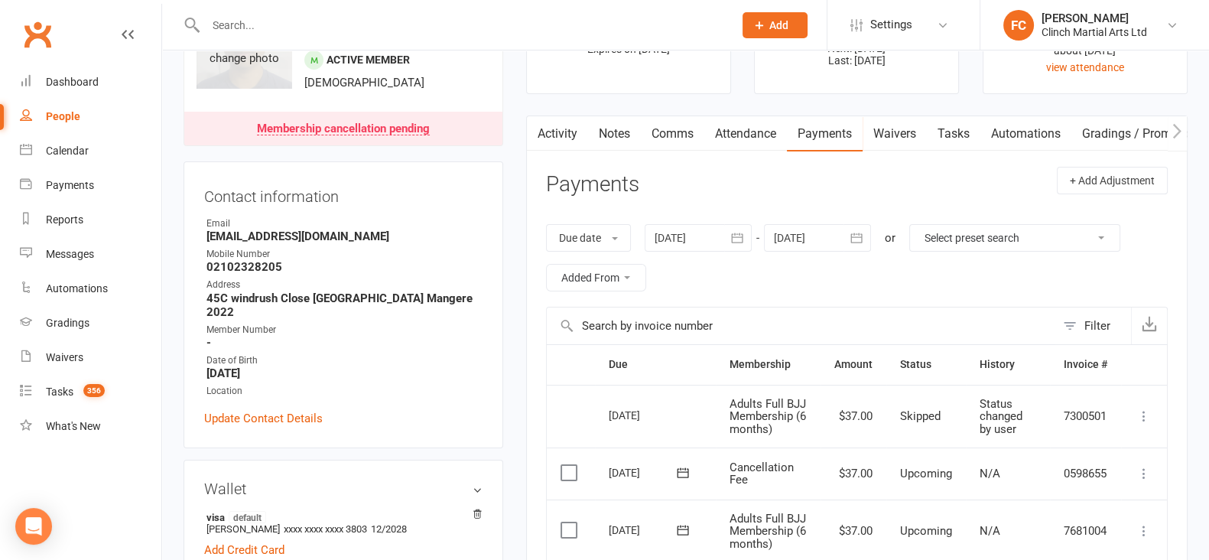
scroll to position [0, 0]
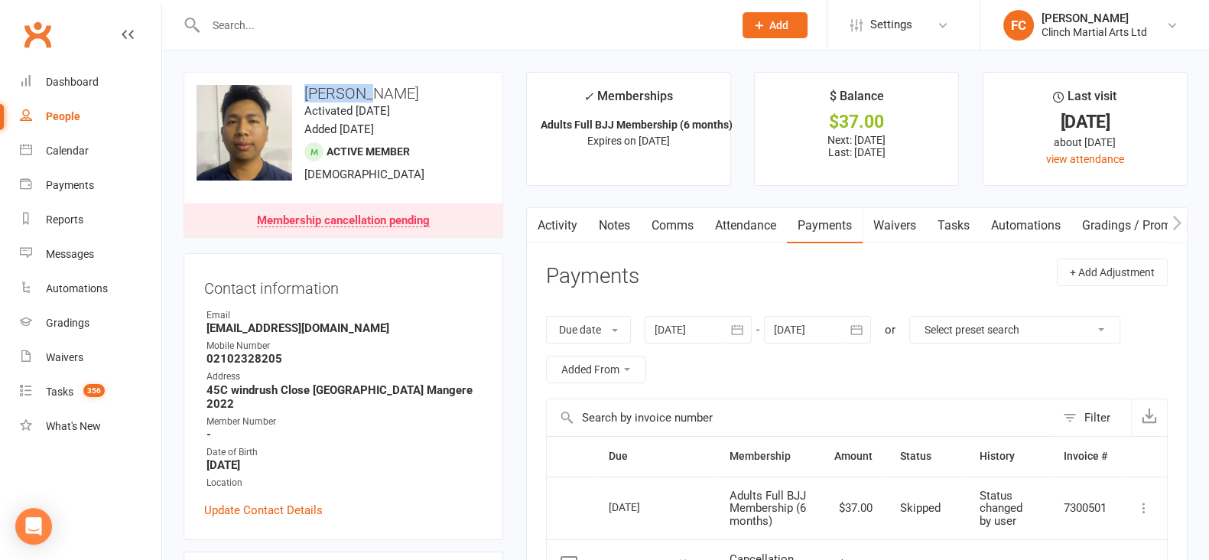
drag, startPoint x: 307, startPoint y: 88, endPoint x: 381, endPoint y: 89, distance: 74.9
click at [381, 89] on h3 "[PERSON_NAME]" at bounding box center [343, 93] width 294 height 17
copy h3 "[PERSON_NAME]"
